Goal: Transaction & Acquisition: Purchase product/service

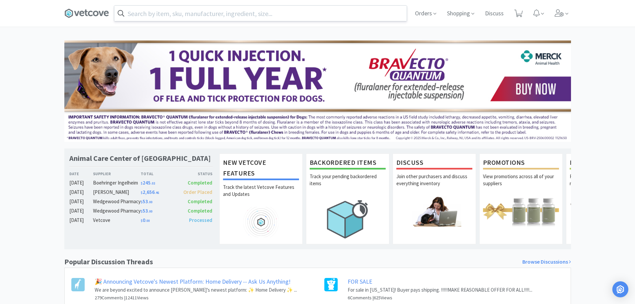
click at [204, 12] on input "text" at bounding box center [260, 13] width 293 height 15
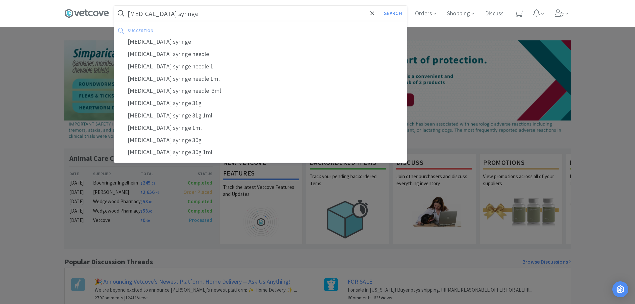
type input "[MEDICAL_DATA] syringe"
click at [379, 6] on button "Search" at bounding box center [393, 13] width 28 height 15
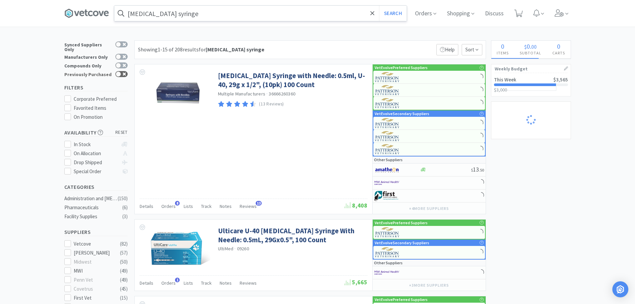
click at [125, 72] on icon at bounding box center [124, 73] width 3 height 3
checkbox input "true"
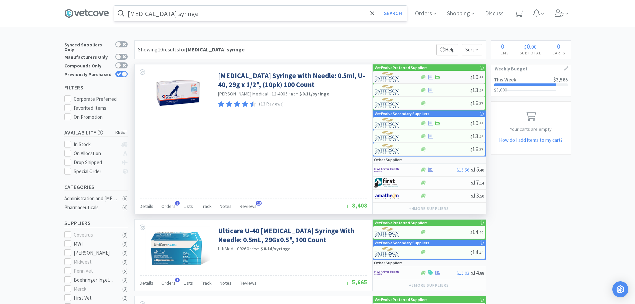
click at [450, 78] on div at bounding box center [445, 77] width 50 height 5
select select "1"
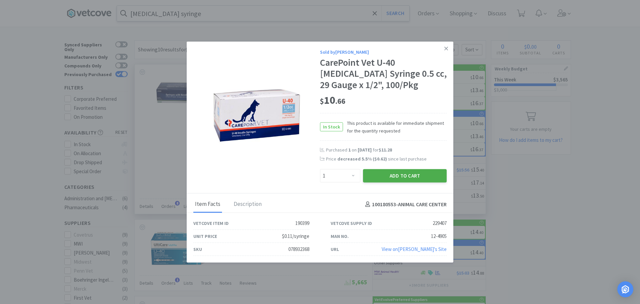
click at [389, 177] on button "Add to Cart" at bounding box center [405, 175] width 84 height 13
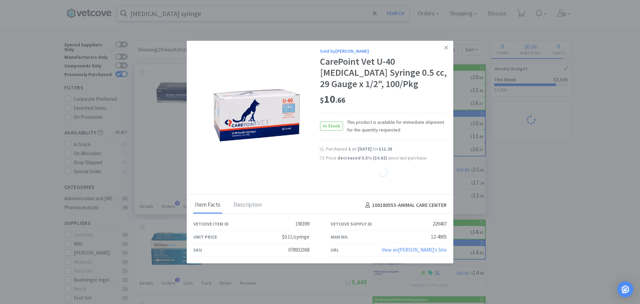
select select "1"
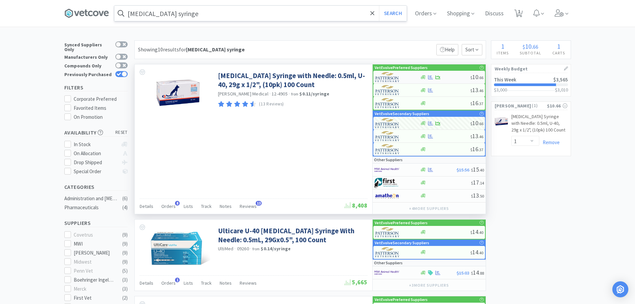
click at [449, 76] on div at bounding box center [445, 77] width 50 height 5
select select "1"
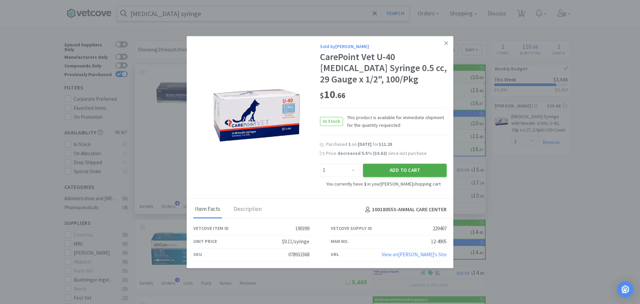
click at [378, 172] on button "Add to Cart" at bounding box center [405, 169] width 84 height 13
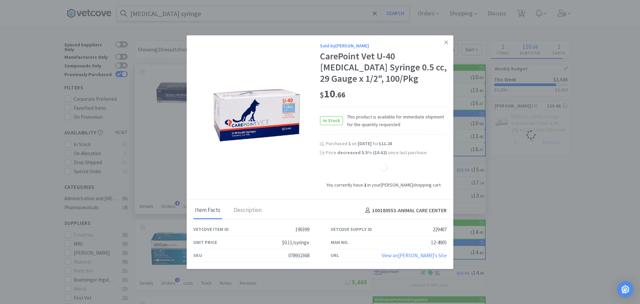
select select "2"
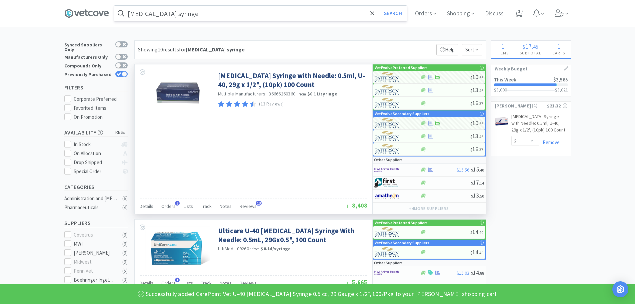
click at [206, 12] on input "[MEDICAL_DATA] syringe" at bounding box center [260, 13] width 293 height 15
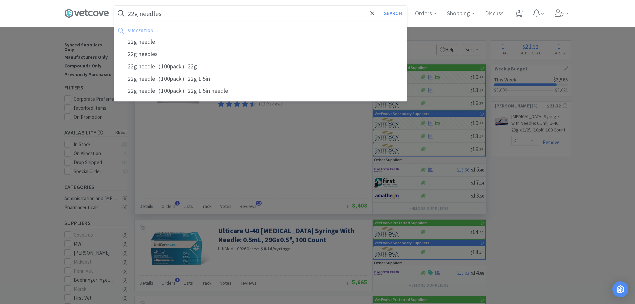
type input "22g needles"
click at [379, 6] on button "Search" at bounding box center [393, 13] width 28 height 15
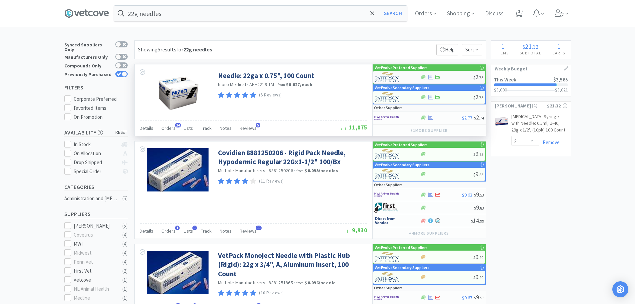
click at [448, 77] on div at bounding box center [446, 77] width 53 height 5
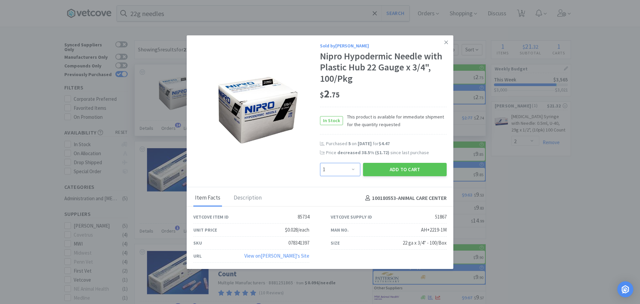
click at [347, 168] on select "Enter Quantity 1 2 3 4 5 6 7 8 9 10 11 12 13 14 15 16 17 18 19 20 Enter Quantity" at bounding box center [340, 169] width 40 height 13
select select "5"
click at [320, 163] on select "Enter Quantity 1 2 3 4 5 6 7 8 9 10 11 12 13 14 15 16 17 18 19 20 Enter Quantity" at bounding box center [340, 169] width 40 height 13
click at [391, 169] on button "Add to Cart" at bounding box center [405, 169] width 84 height 13
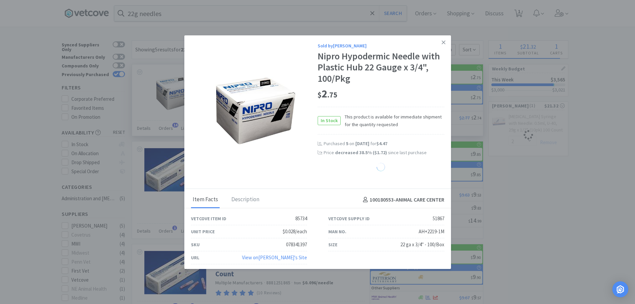
select select "5"
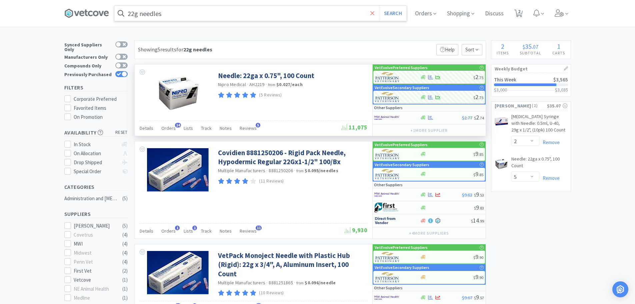
click at [374, 15] on icon at bounding box center [373, 13] width 4 height 7
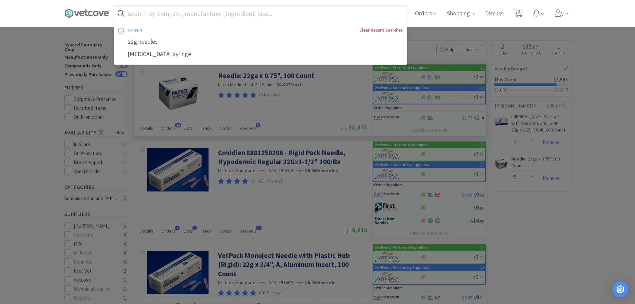
click at [373, 30] on link "Clear Recent Searches" at bounding box center [381, 30] width 43 height 6
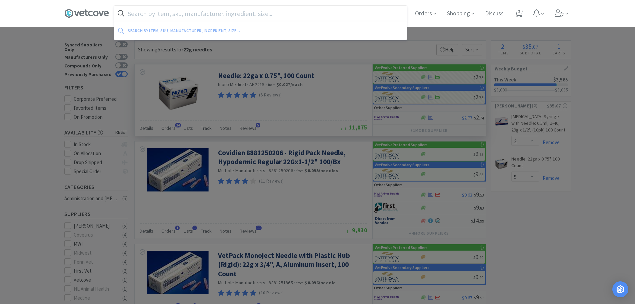
click at [27, 100] on div at bounding box center [317, 152] width 635 height 304
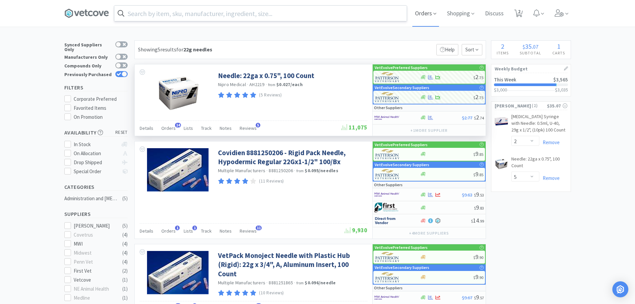
click at [425, 14] on span "Orders" at bounding box center [426, 13] width 27 height 27
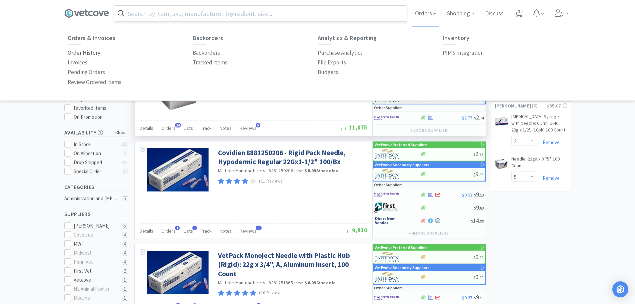
click at [82, 53] on p "Order History" at bounding box center [84, 52] width 33 height 9
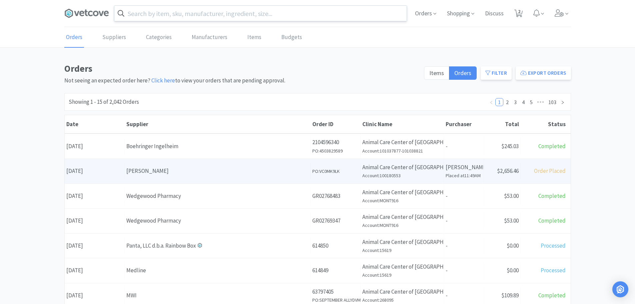
click at [159, 169] on div "[PERSON_NAME]" at bounding box center [217, 170] width 182 height 9
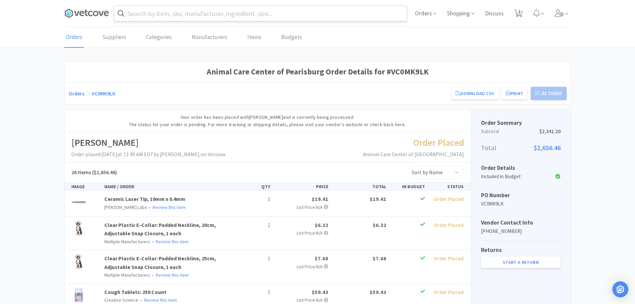
click at [170, 12] on input "text" at bounding box center [260, 13] width 293 height 15
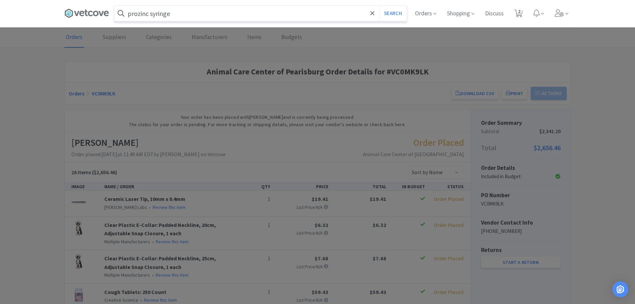
type input "prozinc syringe"
click at [379, 6] on button "Search" at bounding box center [393, 13] width 28 height 15
select select "2"
select select "5"
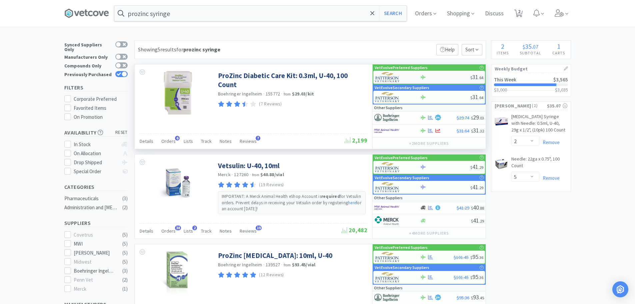
click at [441, 75] on div at bounding box center [445, 77] width 50 height 5
select select "1"
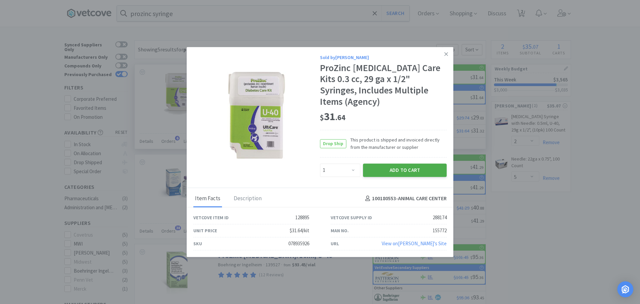
click at [385, 170] on button "Add to Cart" at bounding box center [405, 169] width 84 height 13
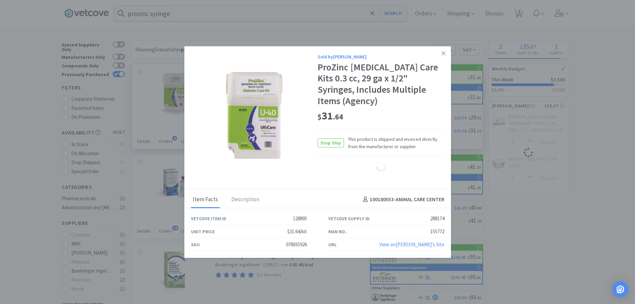
select select "1"
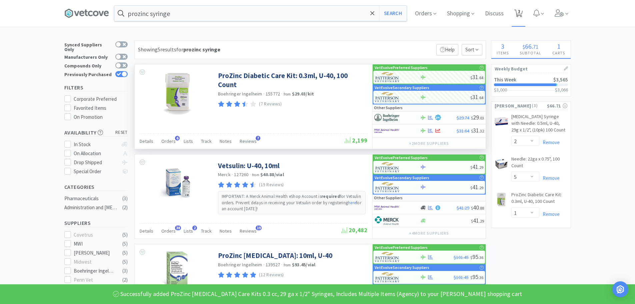
click at [521, 12] on span "3" at bounding box center [519, 11] width 2 height 27
select select "2"
select select "5"
select select "1"
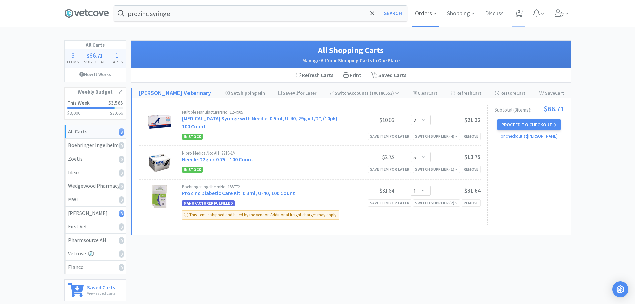
click at [413, 13] on span "Orders" at bounding box center [426, 13] width 27 height 27
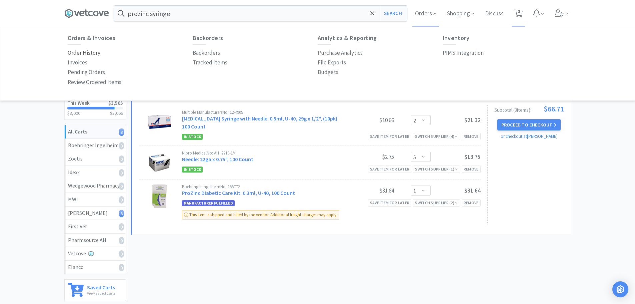
click at [82, 51] on p "Order History" at bounding box center [84, 52] width 33 height 9
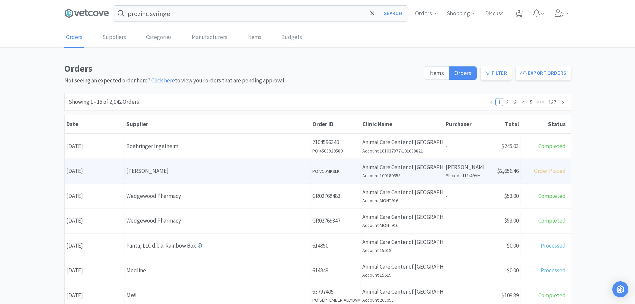
click at [207, 167] on div "[PERSON_NAME]" at bounding box center [217, 170] width 182 height 9
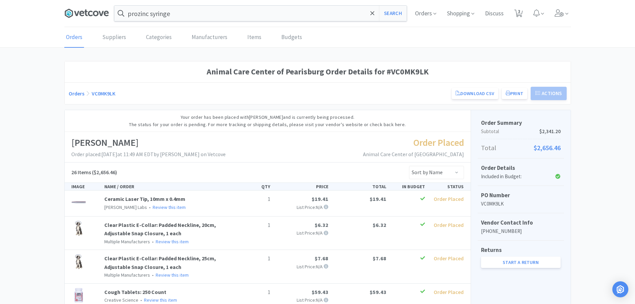
click at [94, 18] on icon at bounding box center [86, 13] width 45 height 10
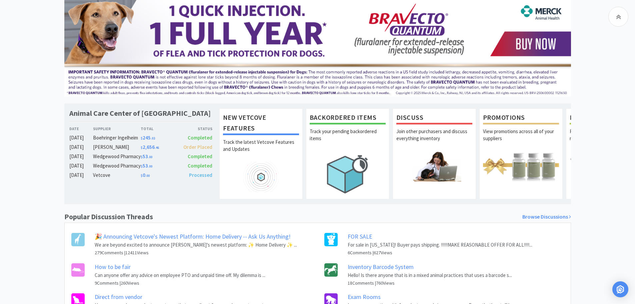
scroll to position [93, 0]
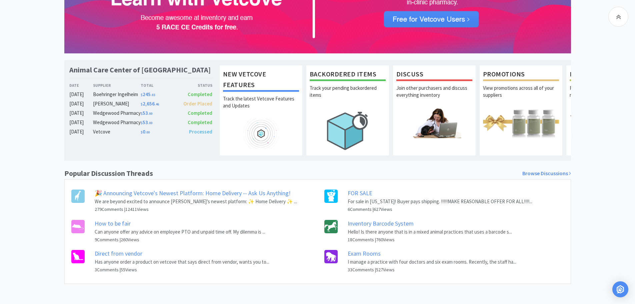
click at [177, 236] on h6 "9 Comments | 260 Views" at bounding box center [180, 239] width 171 height 7
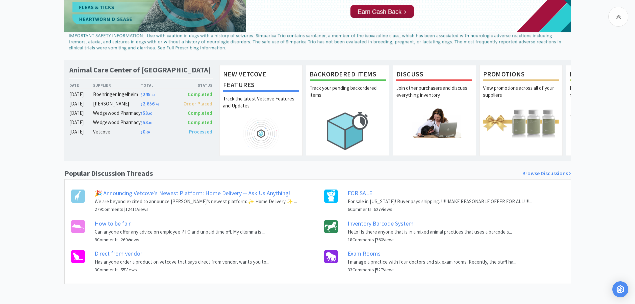
click at [111, 222] on link "How to be fair" at bounding box center [113, 223] width 36 height 8
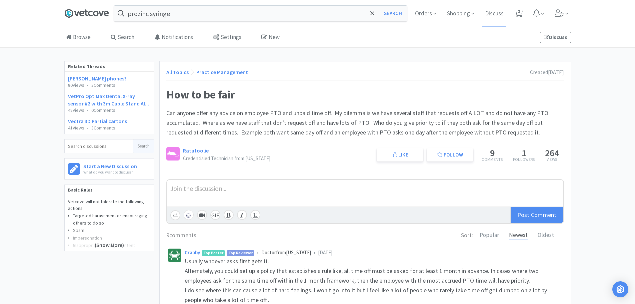
click at [88, 15] on icon at bounding box center [86, 13] width 45 height 10
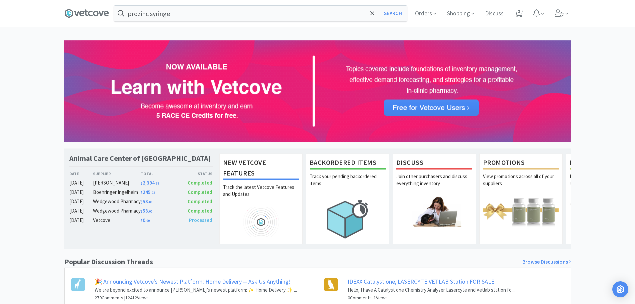
click at [191, 182] on span "Completed" at bounding box center [200, 182] width 25 height 6
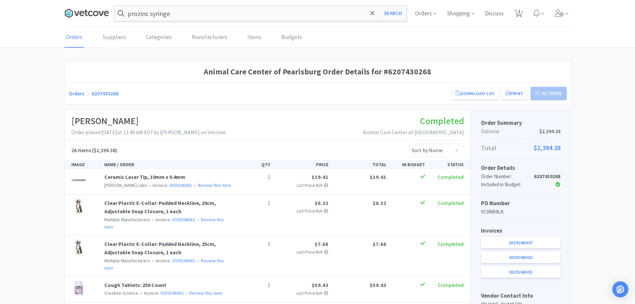
click at [92, 18] on icon at bounding box center [86, 13] width 45 height 10
